Goal: Task Accomplishment & Management: Use online tool/utility

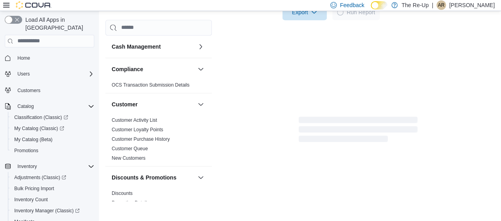
scroll to position [469, 0]
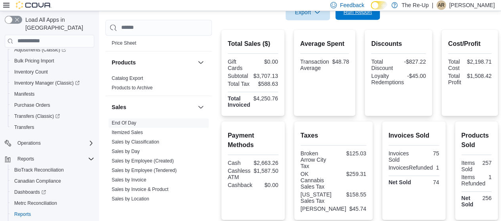
click at [373, 15] on span "Run Report" at bounding box center [357, 12] width 35 height 16
click at [357, 13] on span "Run Report" at bounding box center [357, 12] width 28 height 8
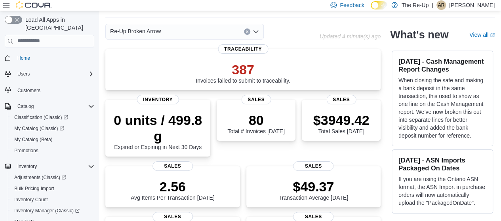
scroll to position [193, 0]
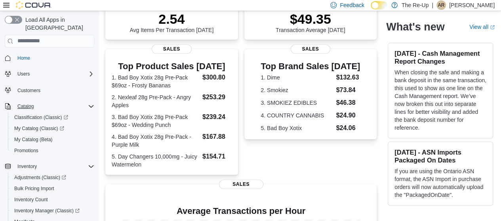
click at [88, 103] on icon "Complex example" at bounding box center [91, 106] width 6 height 6
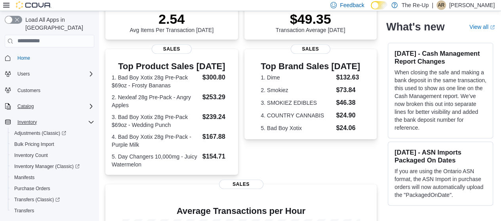
click at [92, 119] on icon "Complex example" at bounding box center [91, 122] width 6 height 6
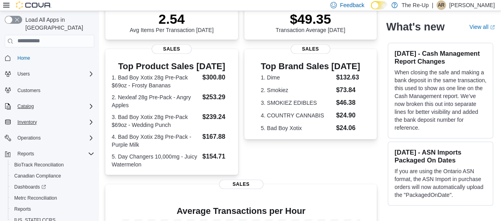
drag, startPoint x: 92, startPoint y: 114, endPoint x: 69, endPoint y: 138, distance: 33.0
click at [69, 138] on div "Home Users Customers Catalog Inventory Operations Reports BioTrack Reconciliati…" at bounding box center [49, 147] width 89 height 193
click at [23, 206] on span "Reports" at bounding box center [22, 209] width 17 height 6
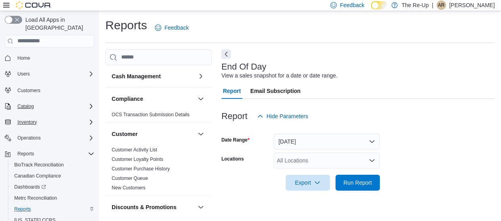
scroll to position [16, 0]
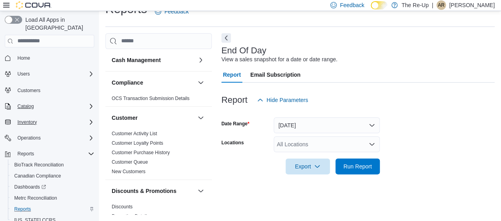
click at [360, 143] on div "All Locations" at bounding box center [326, 145] width 106 height 16
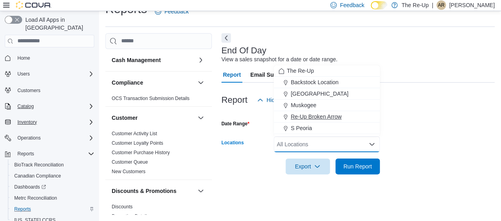
click at [332, 116] on span "Re-Up Broken Arrow" at bounding box center [315, 117] width 51 height 8
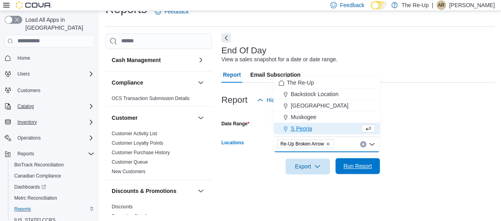
click at [347, 162] on span "Run Report" at bounding box center [357, 166] width 35 height 16
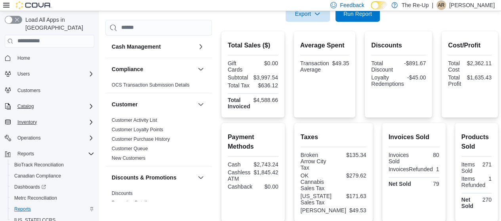
scroll to position [169, 0]
